Goal: Task Accomplishment & Management: Manage account settings

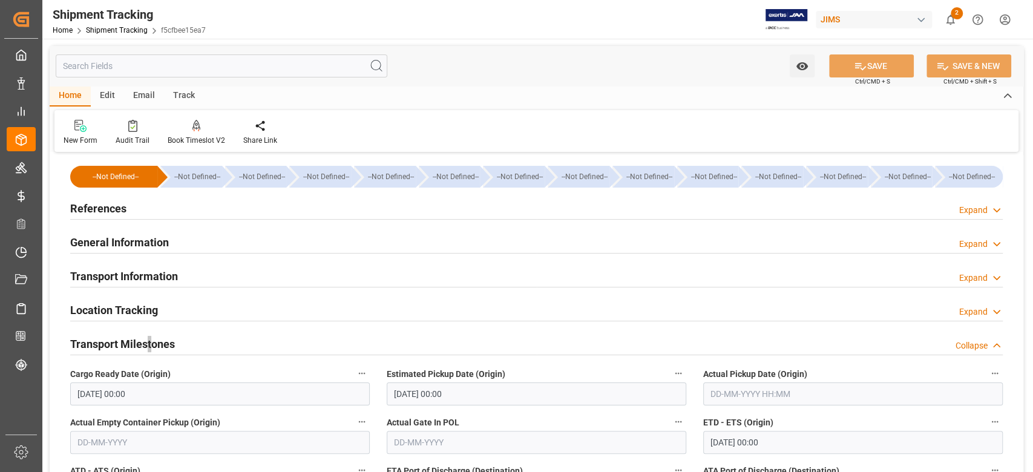
scroll to position [242, 0]
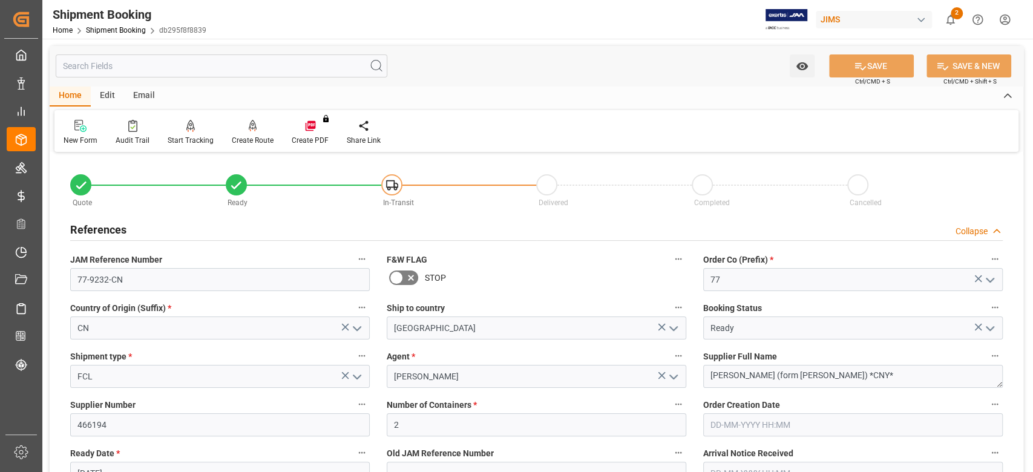
scroll to position [322, 0]
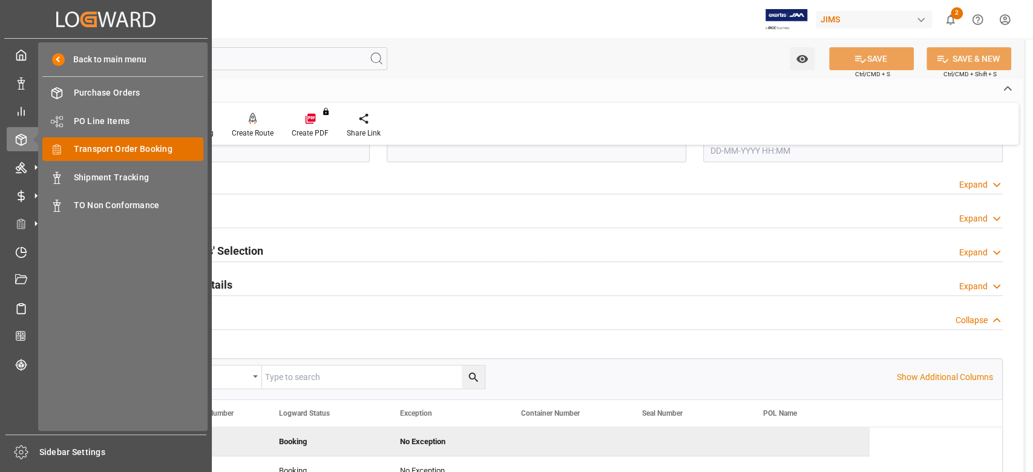
click at [149, 152] on span "Transport Order Booking" at bounding box center [139, 149] width 130 height 13
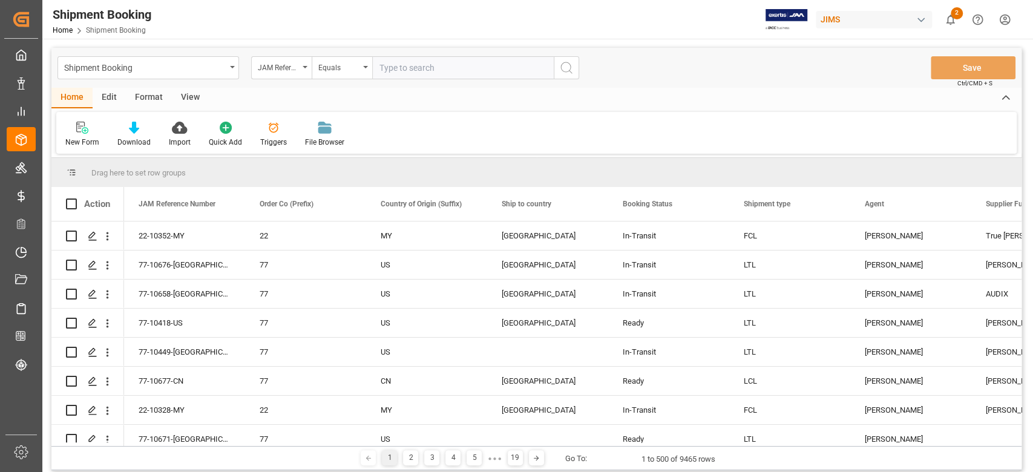
click at [411, 65] on input "text" at bounding box center [462, 67] width 181 height 23
paste input "77-7739-CN"
type input "77-7739-CN"
click at [570, 68] on circle "search button" at bounding box center [566, 67] width 10 height 10
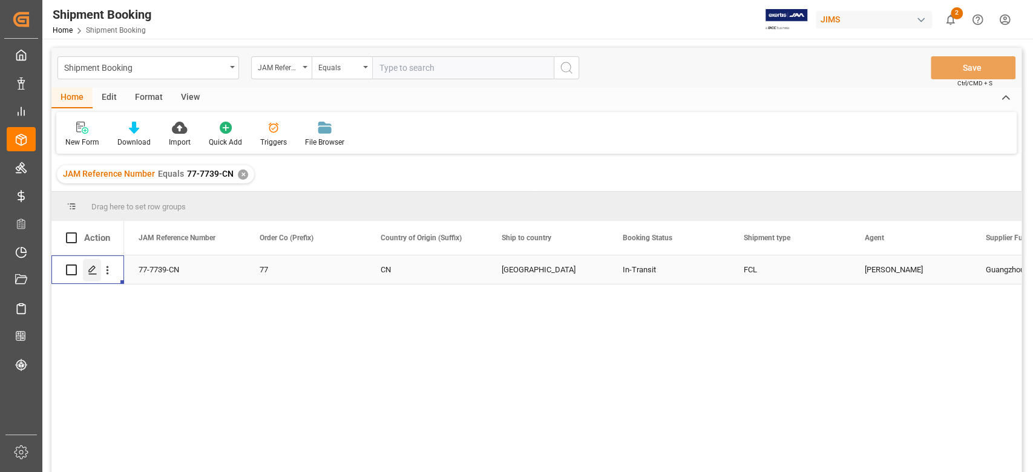
click at [93, 266] on polygon "Press SPACE to select this row." at bounding box center [92, 269] width 6 height 6
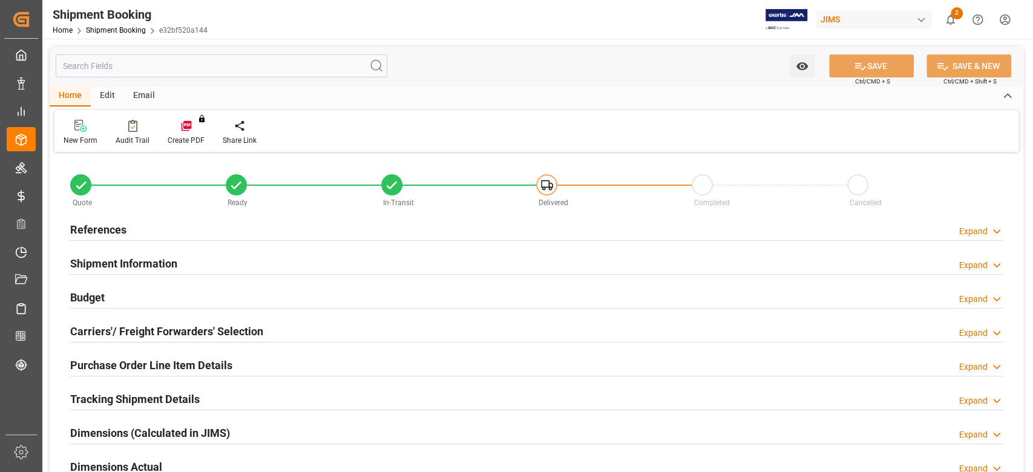
type input "1"
type input "[DATE]"
click at [88, 232] on h2 "References" at bounding box center [98, 229] width 56 height 16
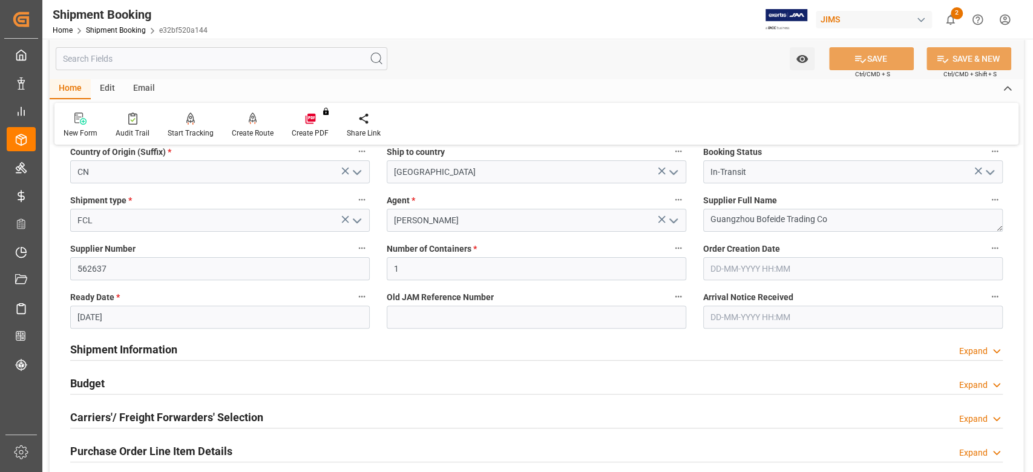
scroll to position [161, 0]
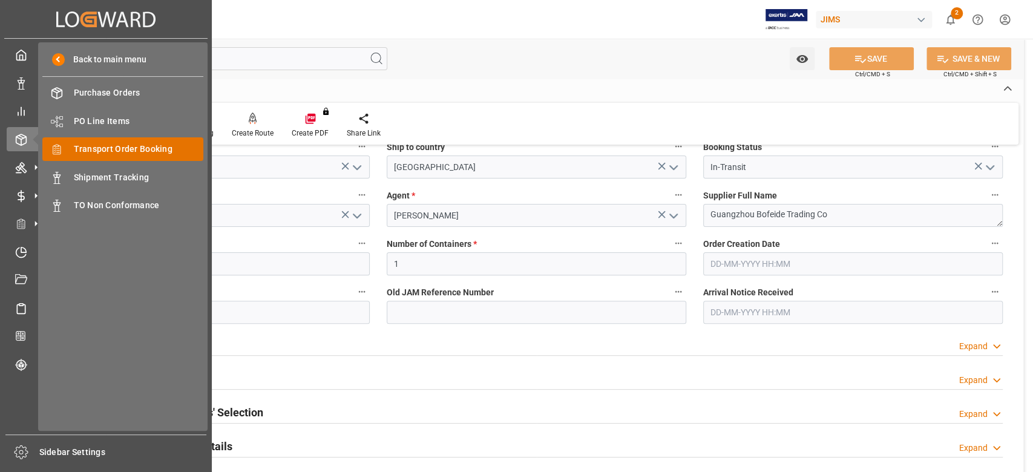
click at [120, 146] on span "Transport Order Booking" at bounding box center [139, 149] width 130 height 13
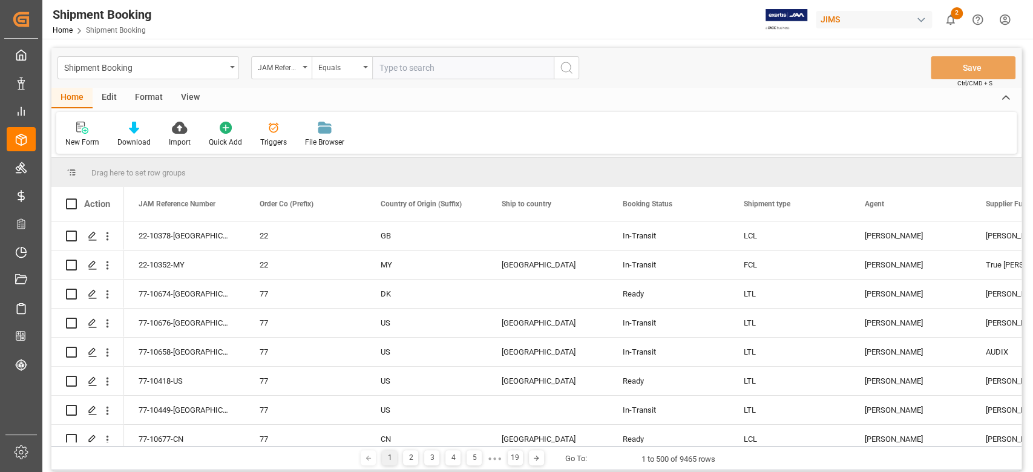
click at [485, 67] on input "text" at bounding box center [462, 67] width 181 height 23
type input "77-10539-DE"
click at [569, 68] on icon "search button" at bounding box center [566, 67] width 15 height 15
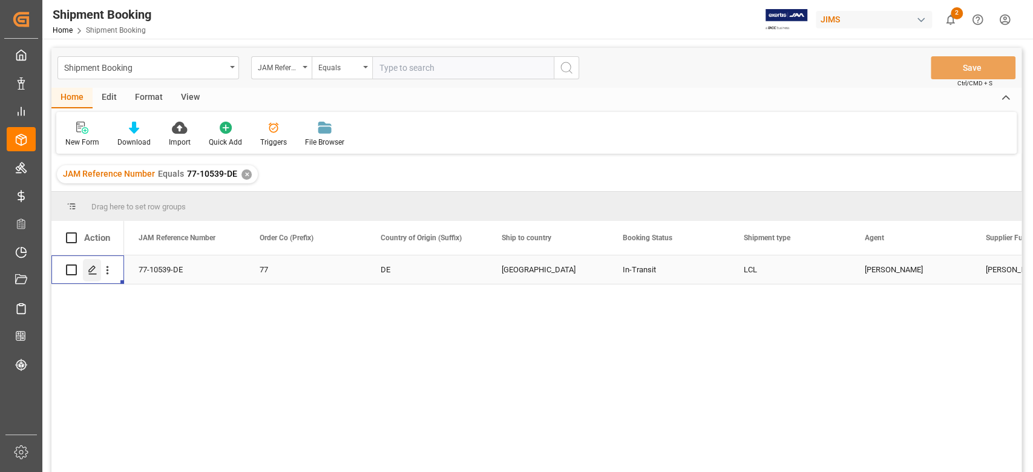
click at [95, 269] on icon "Press SPACE to select this row." at bounding box center [93, 270] width 10 height 10
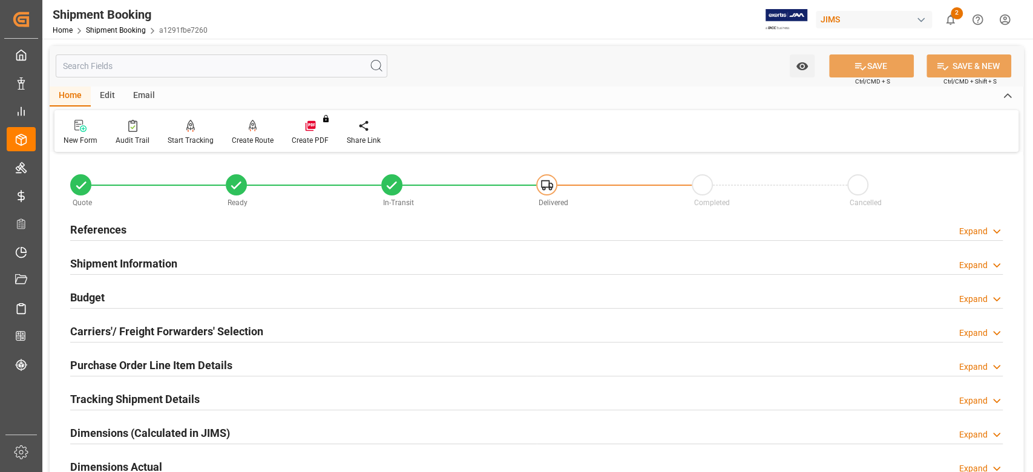
scroll to position [242, 0]
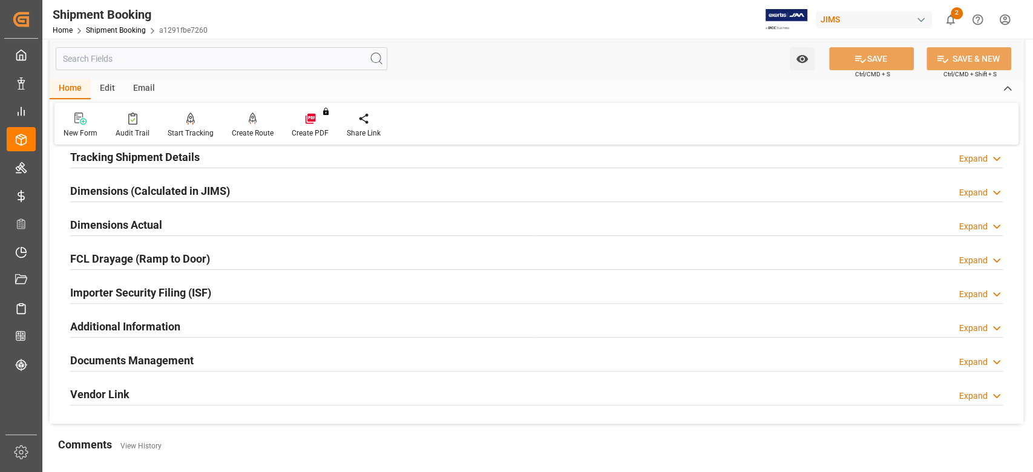
click at [126, 367] on h2 "Documents Management" at bounding box center [131, 360] width 123 height 16
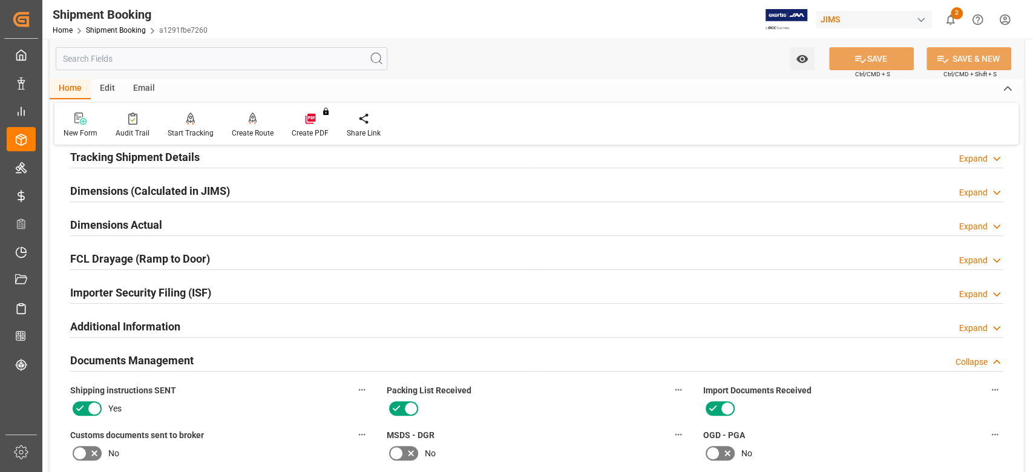
click at [132, 364] on h2 "Documents Management" at bounding box center [131, 360] width 123 height 16
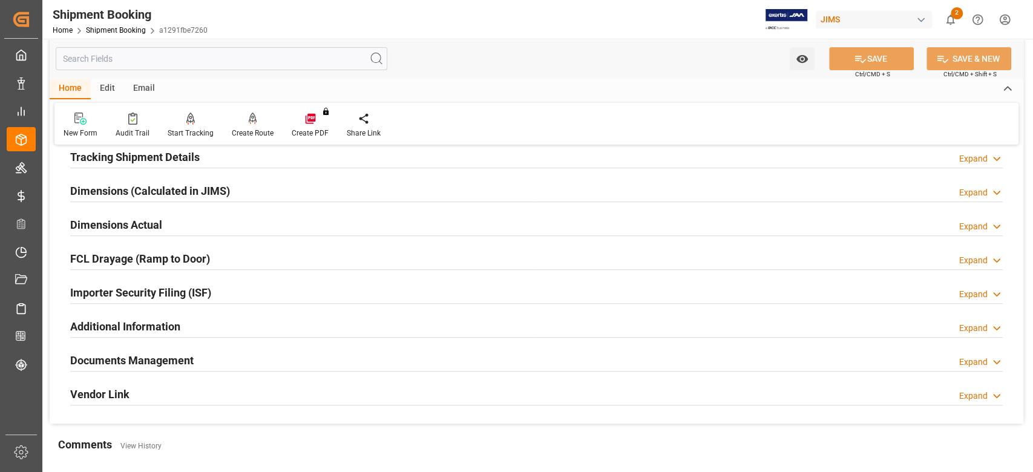
click at [113, 221] on h2 "Dimensions Actual" at bounding box center [116, 225] width 92 height 16
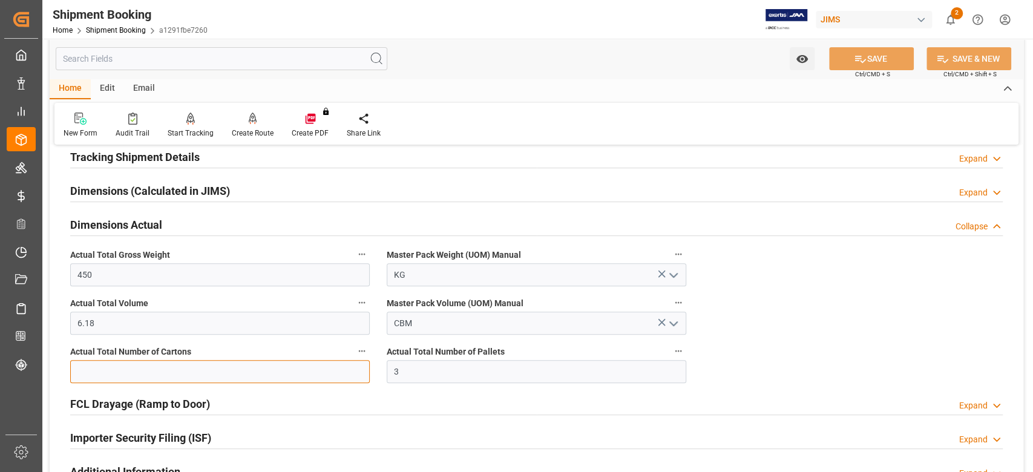
click at [187, 370] on input "text" at bounding box center [219, 371] width 299 height 23
type input "56"
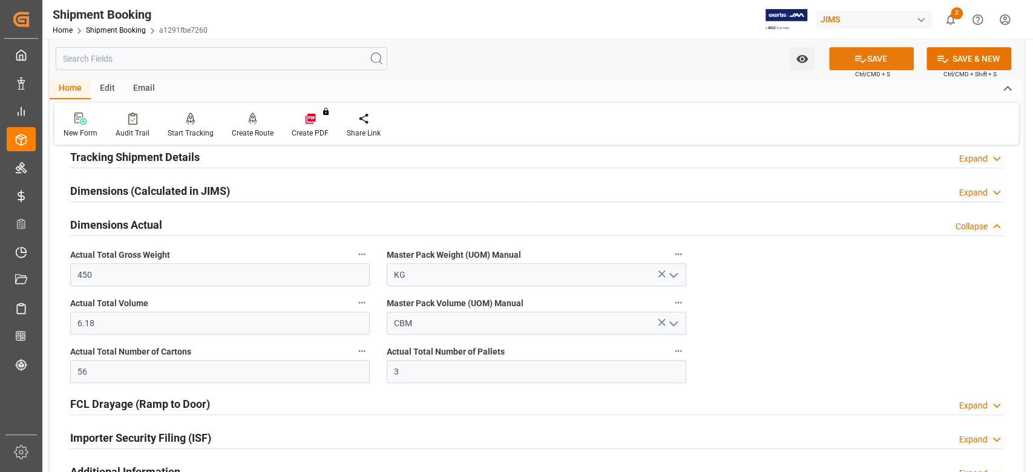
click at [895, 58] on button "SAVE" at bounding box center [871, 58] width 85 height 23
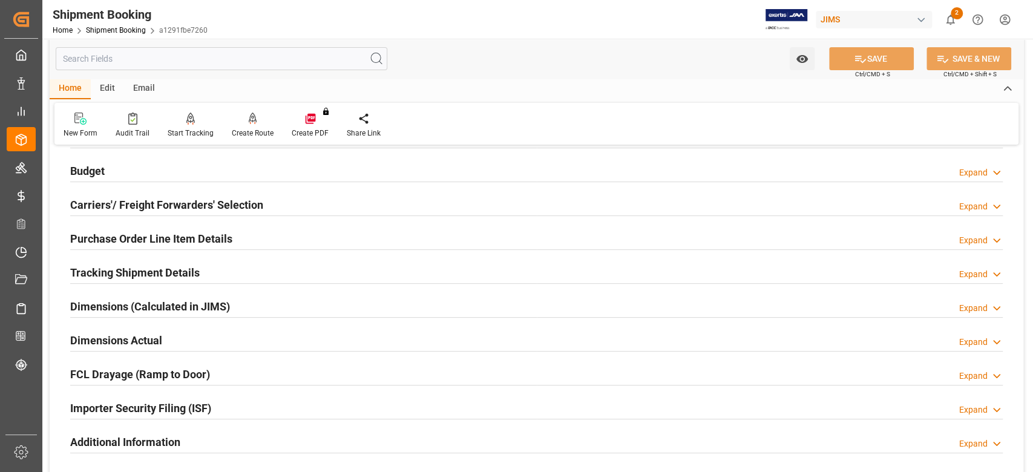
scroll to position [0, 0]
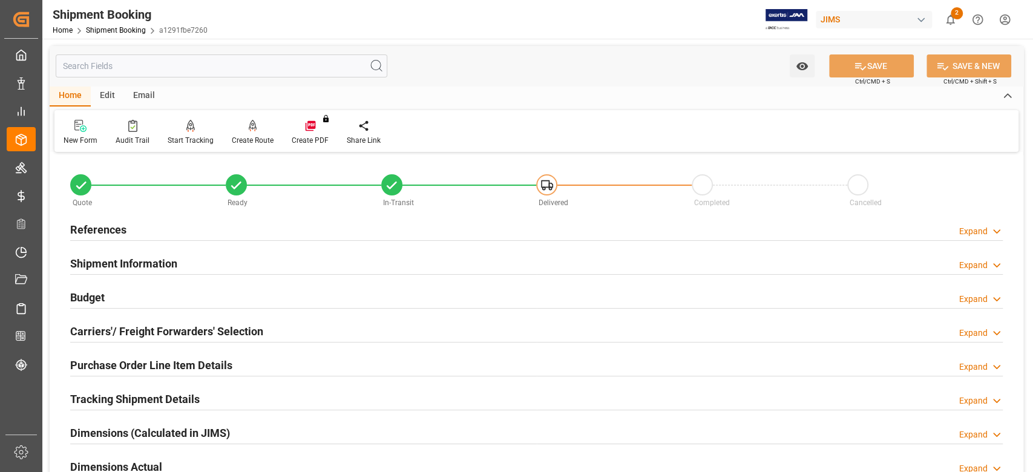
click at [148, 261] on h2 "Shipment Information" at bounding box center [123, 263] width 107 height 16
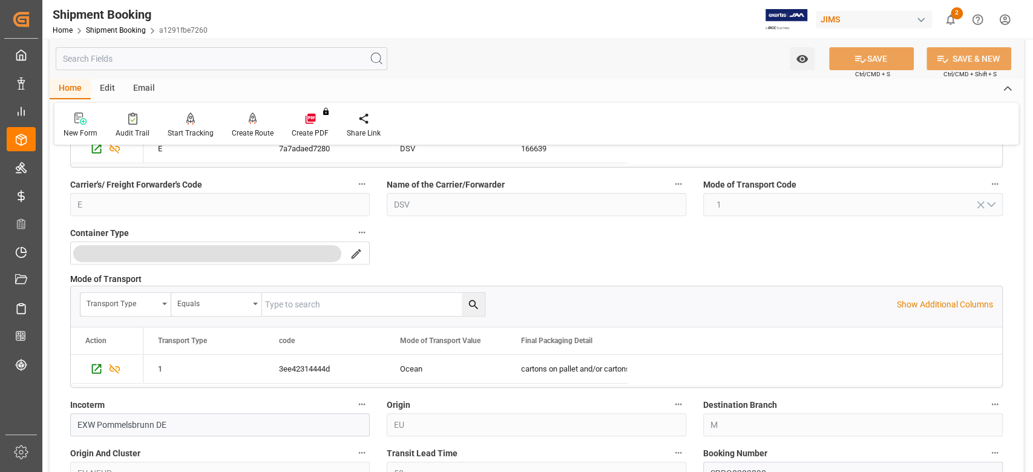
scroll to position [322, 0]
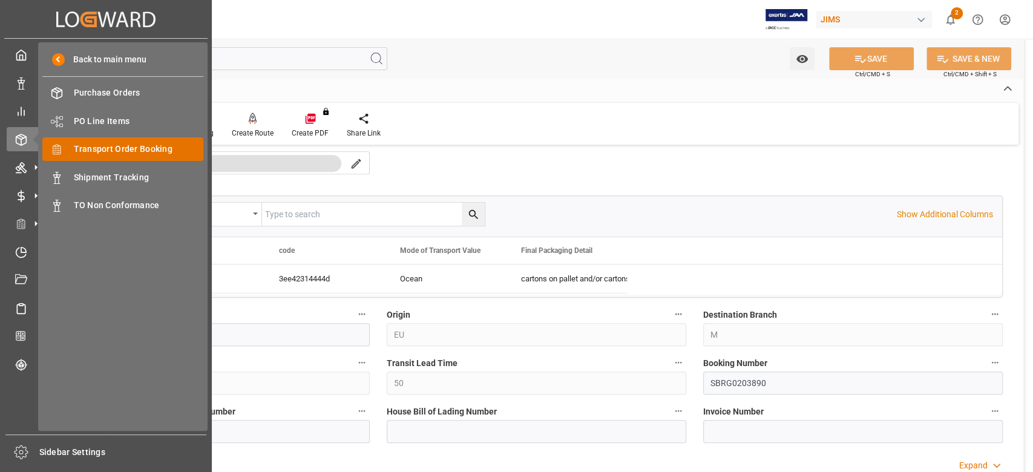
click at [108, 155] on span "Transport Order Booking" at bounding box center [139, 149] width 130 height 13
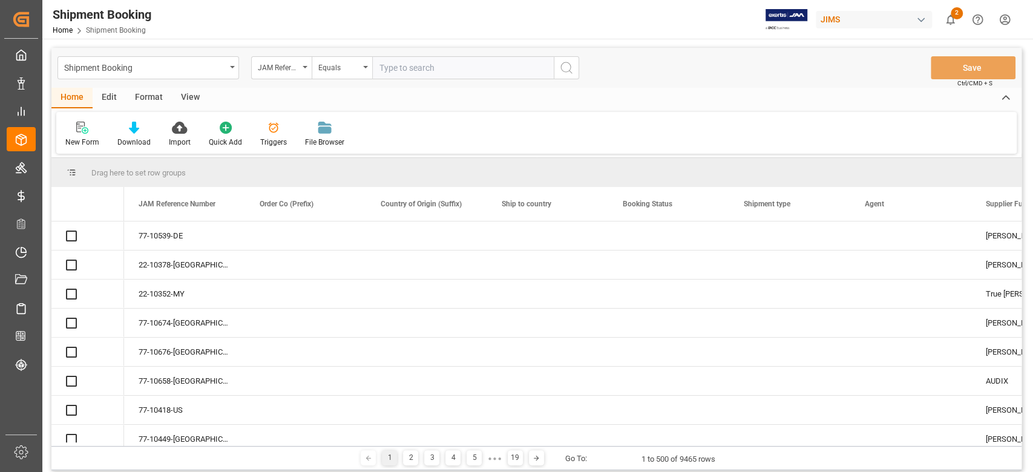
click at [439, 71] on input "text" at bounding box center [462, 67] width 181 height 23
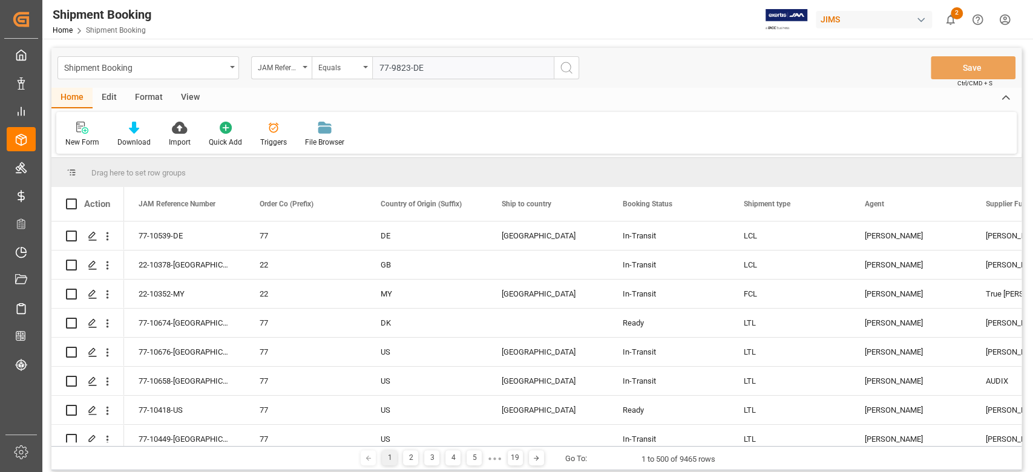
type input "77-9823-DE"
click at [569, 67] on icon "search button" at bounding box center [566, 67] width 15 height 15
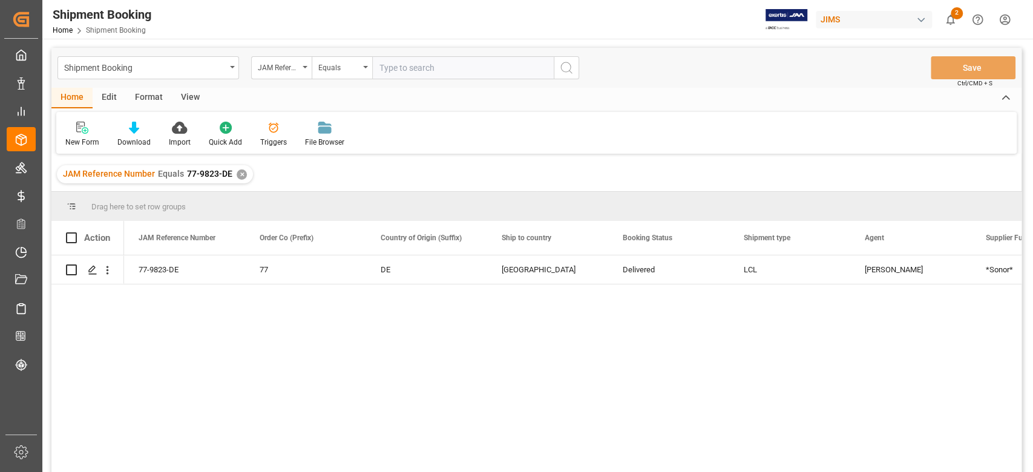
click at [241, 172] on div "✕" at bounding box center [242, 174] width 10 height 10
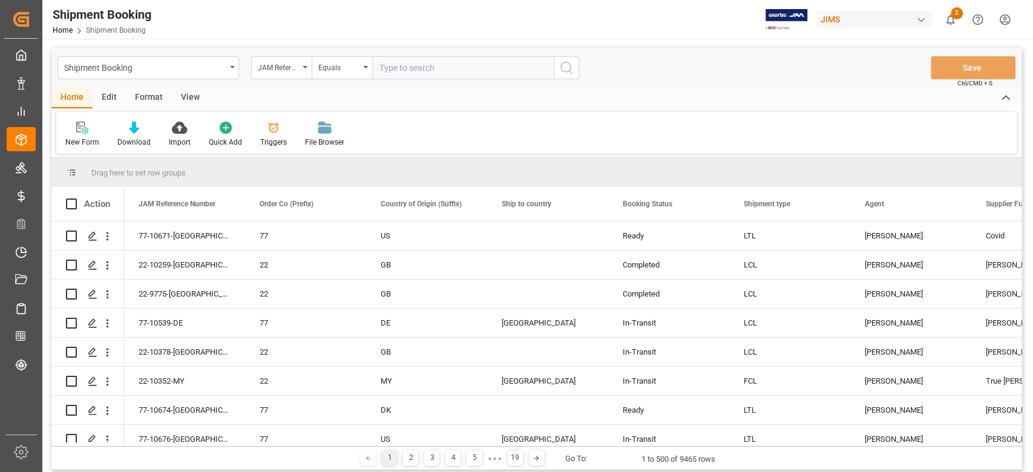
click at [437, 65] on input "text" at bounding box center [462, 67] width 181 height 23
paste input "77-9986-JP"
type input "77-9986-JP"
click at [558, 68] on button "search button" at bounding box center [565, 67] width 25 height 23
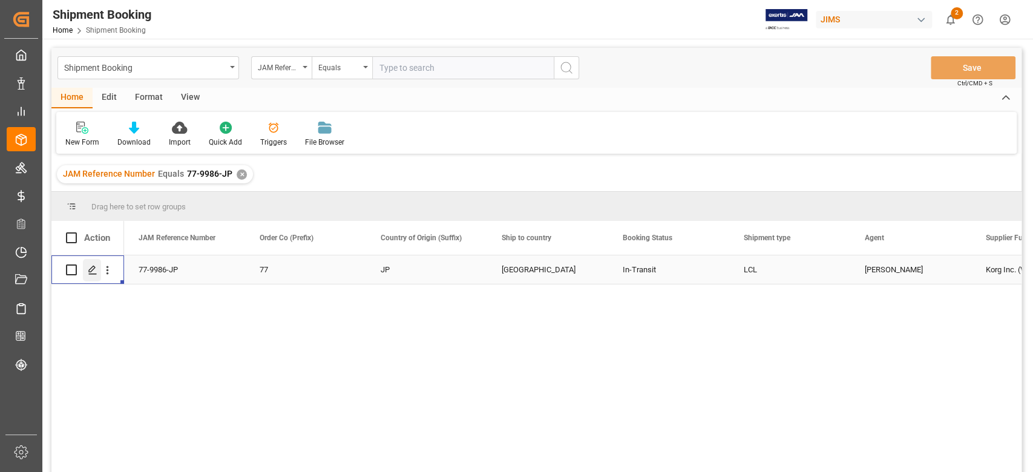
click at [89, 272] on polygon "Press SPACE to select this row." at bounding box center [92, 269] width 6 height 6
